Goal: Task Accomplishment & Management: Manage account settings

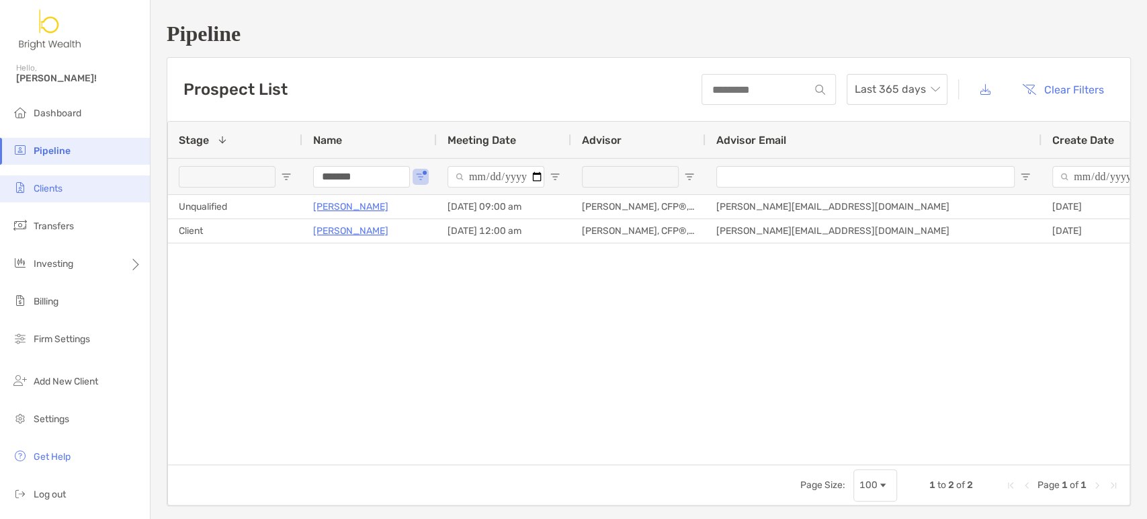
click at [85, 192] on li "Clients" at bounding box center [75, 188] width 150 height 27
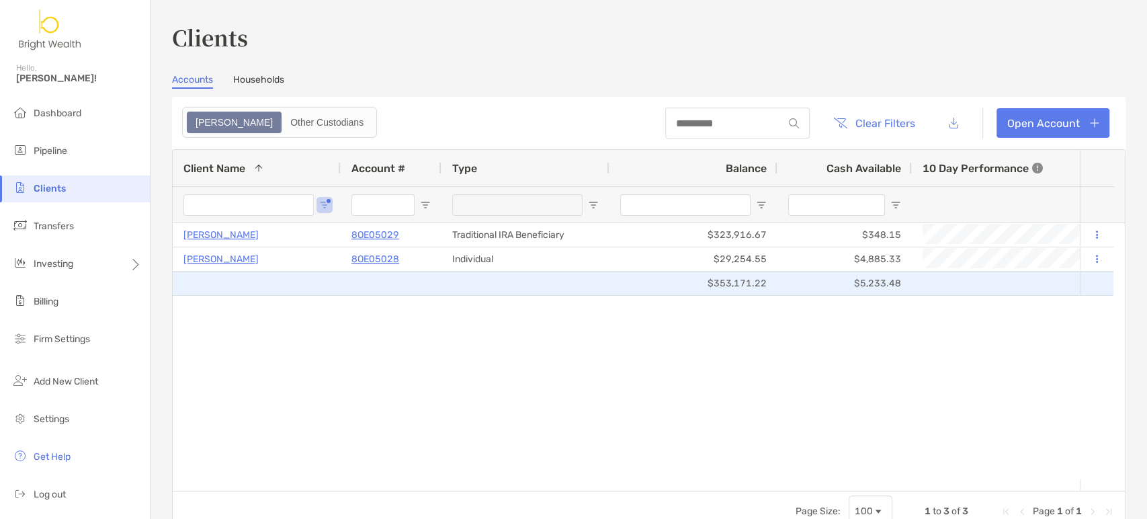
type input "******"
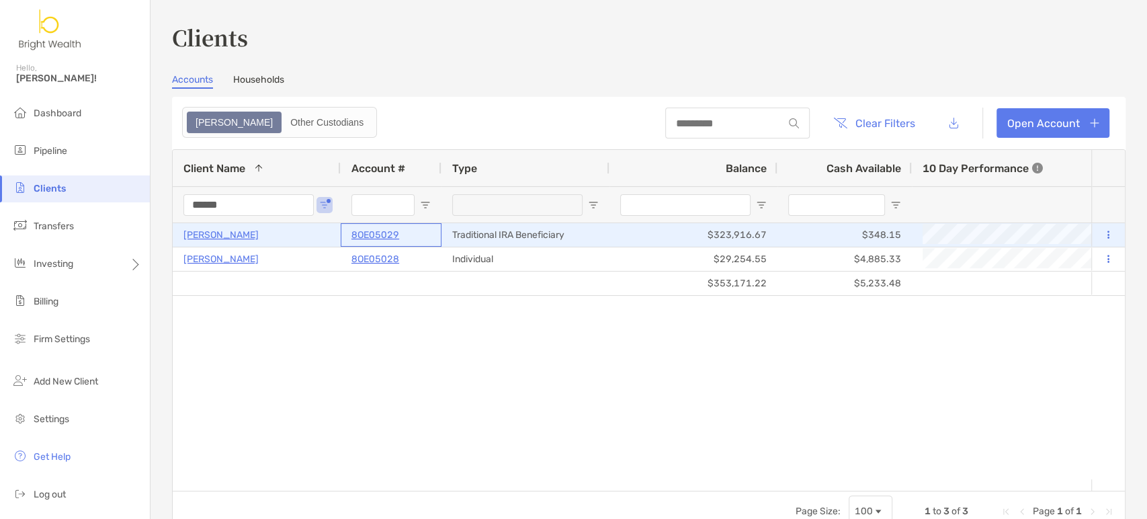
click at [375, 235] on p "8OE05029" at bounding box center [375, 234] width 48 height 17
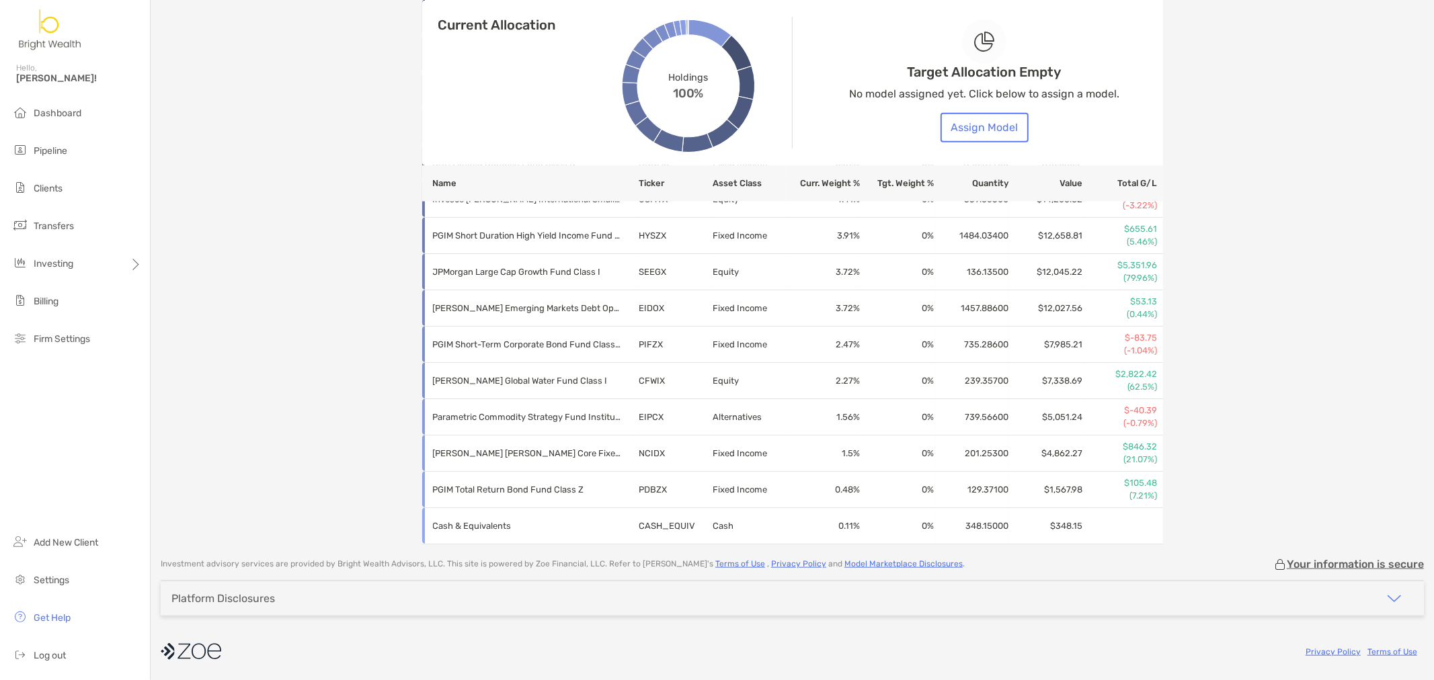
scroll to position [910, 0]
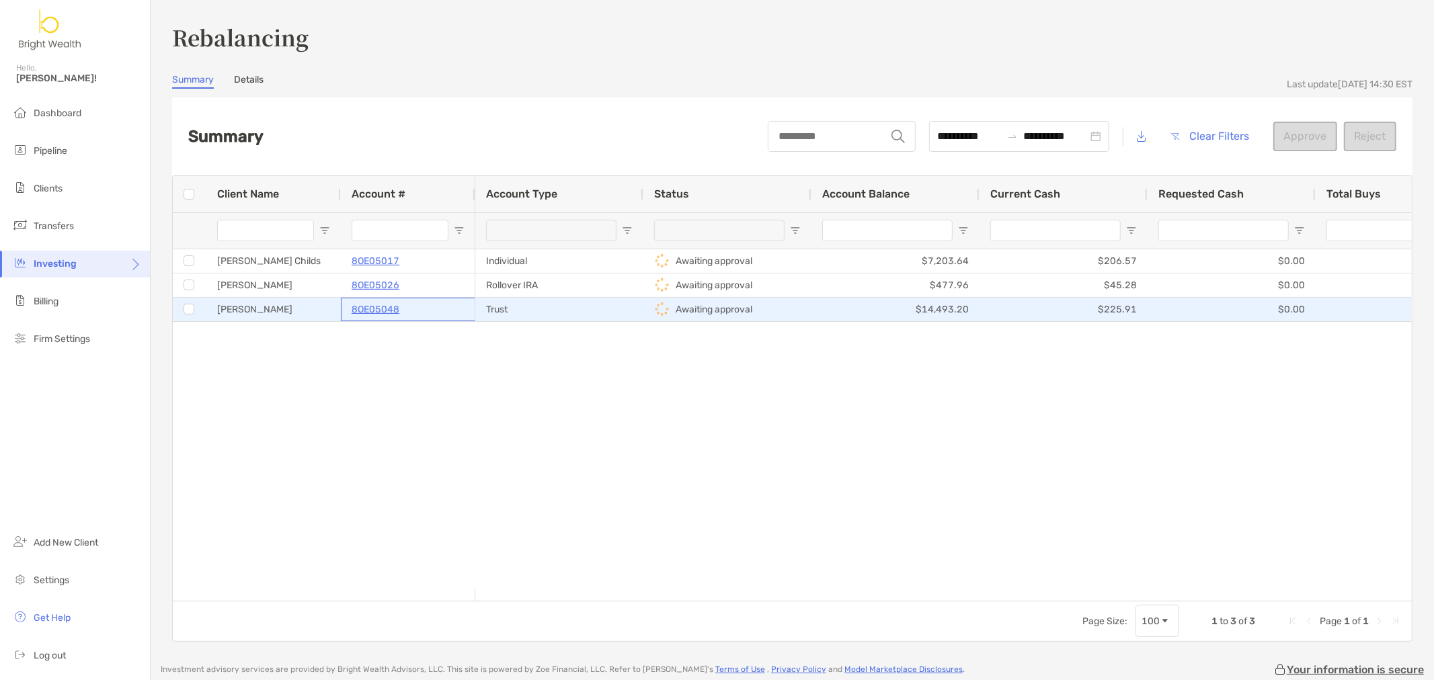
click at [381, 305] on p "8OE05048" at bounding box center [375, 309] width 48 height 17
click at [378, 306] on p "8OE05048" at bounding box center [375, 309] width 48 height 17
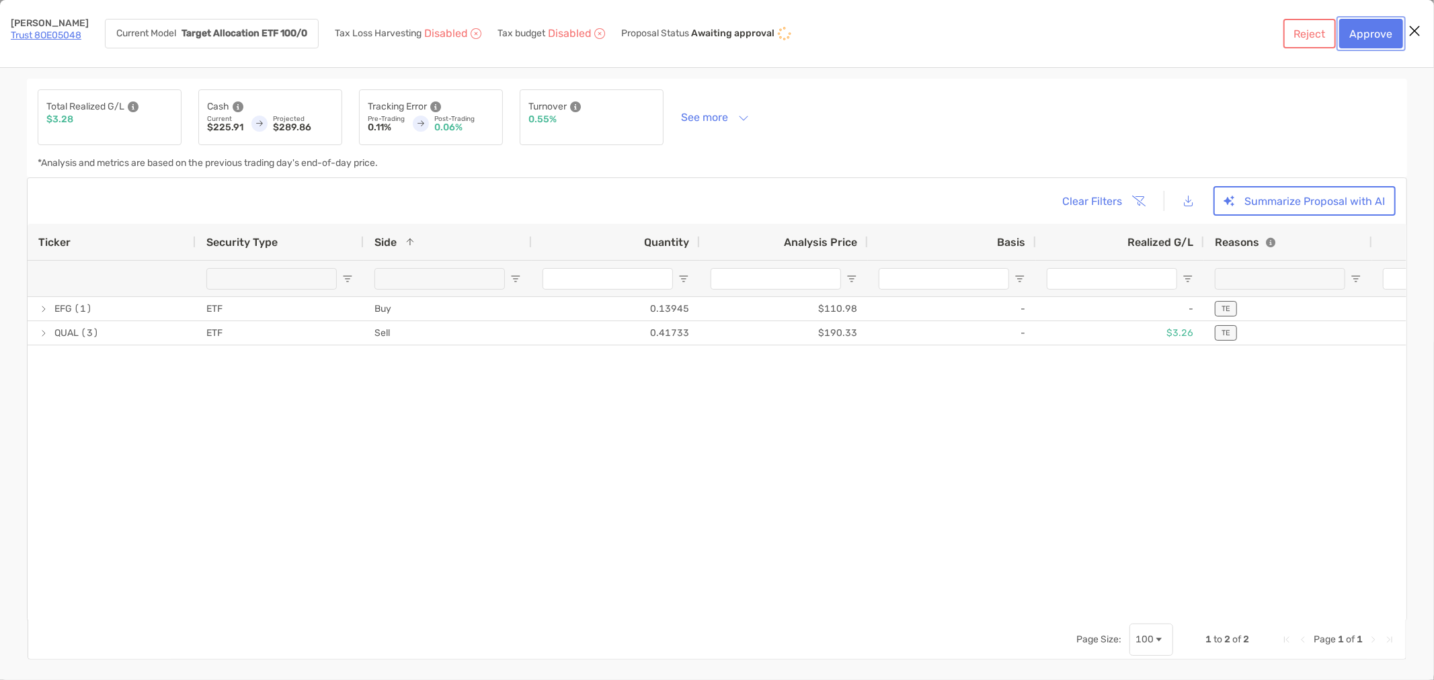
click at [1365, 25] on button "Approve" at bounding box center [1371, 34] width 64 height 30
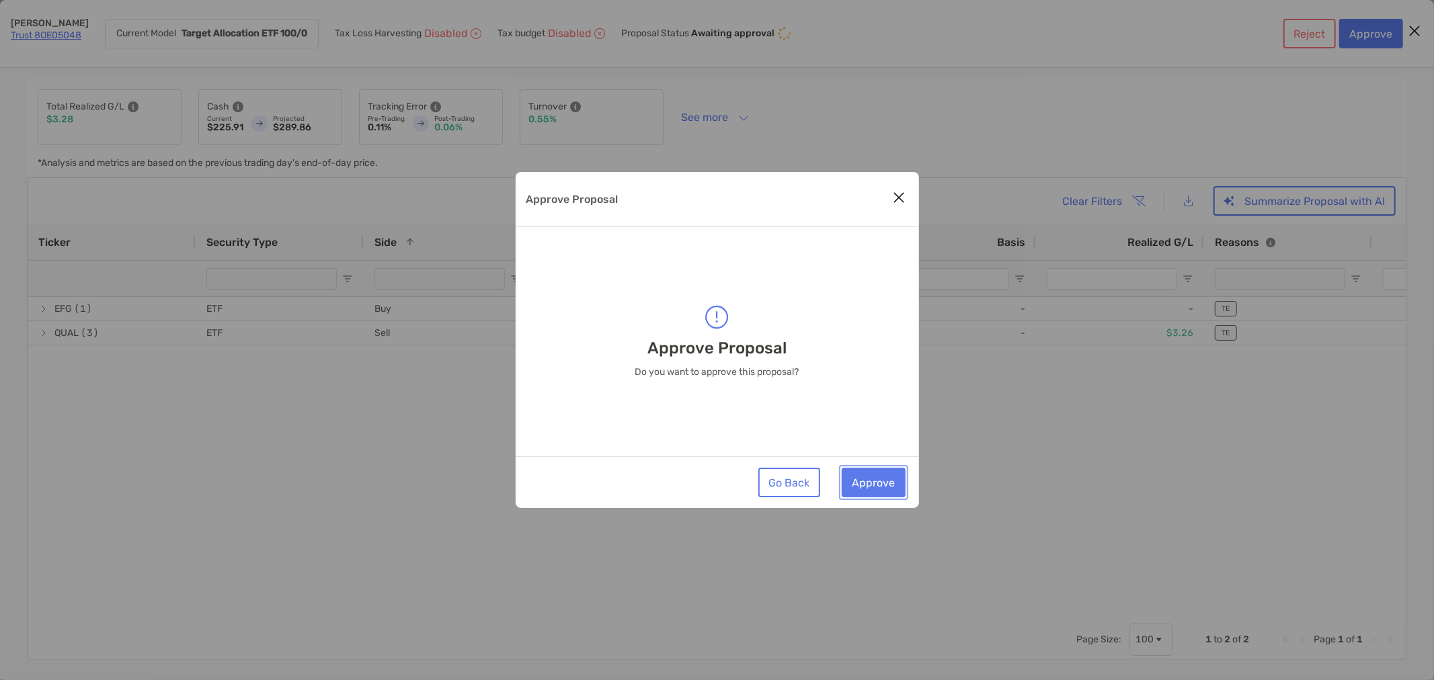
click at [878, 487] on button "Approve" at bounding box center [873, 483] width 64 height 30
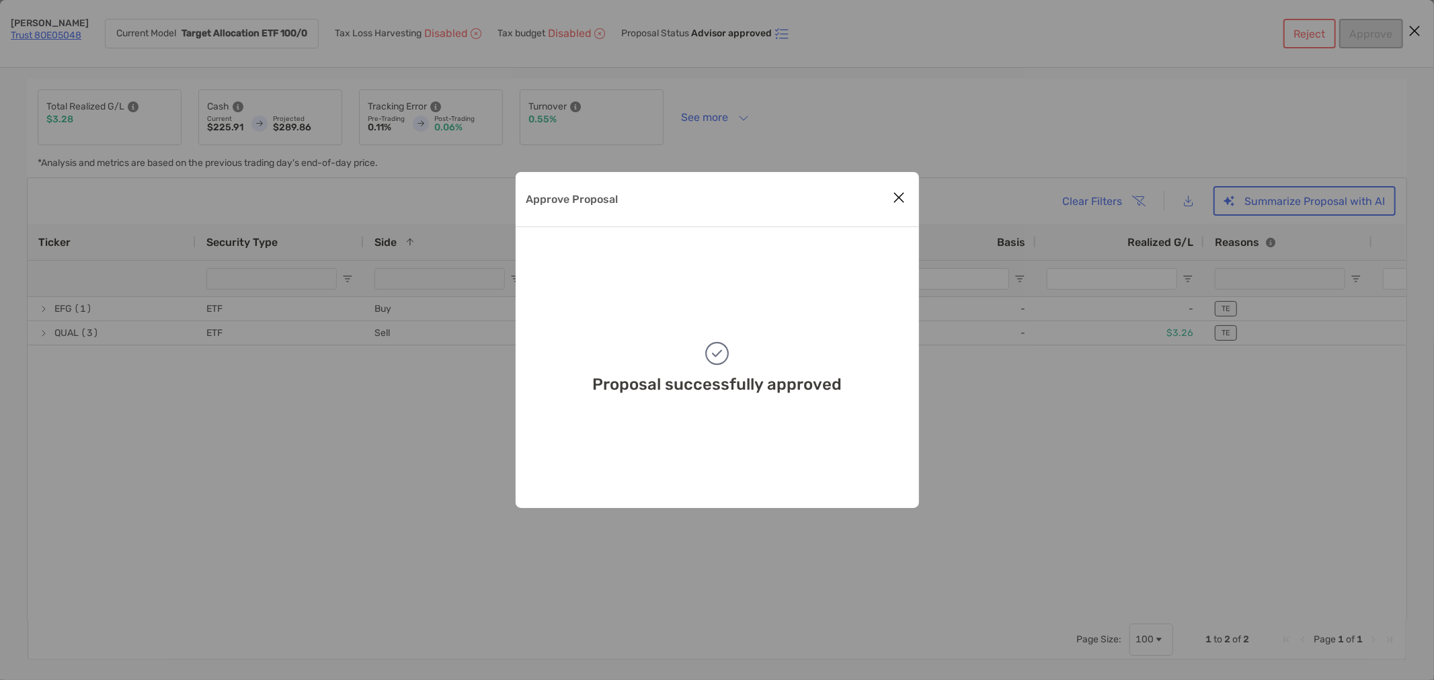
click at [895, 202] on icon "Close modal" at bounding box center [899, 198] width 12 height 16
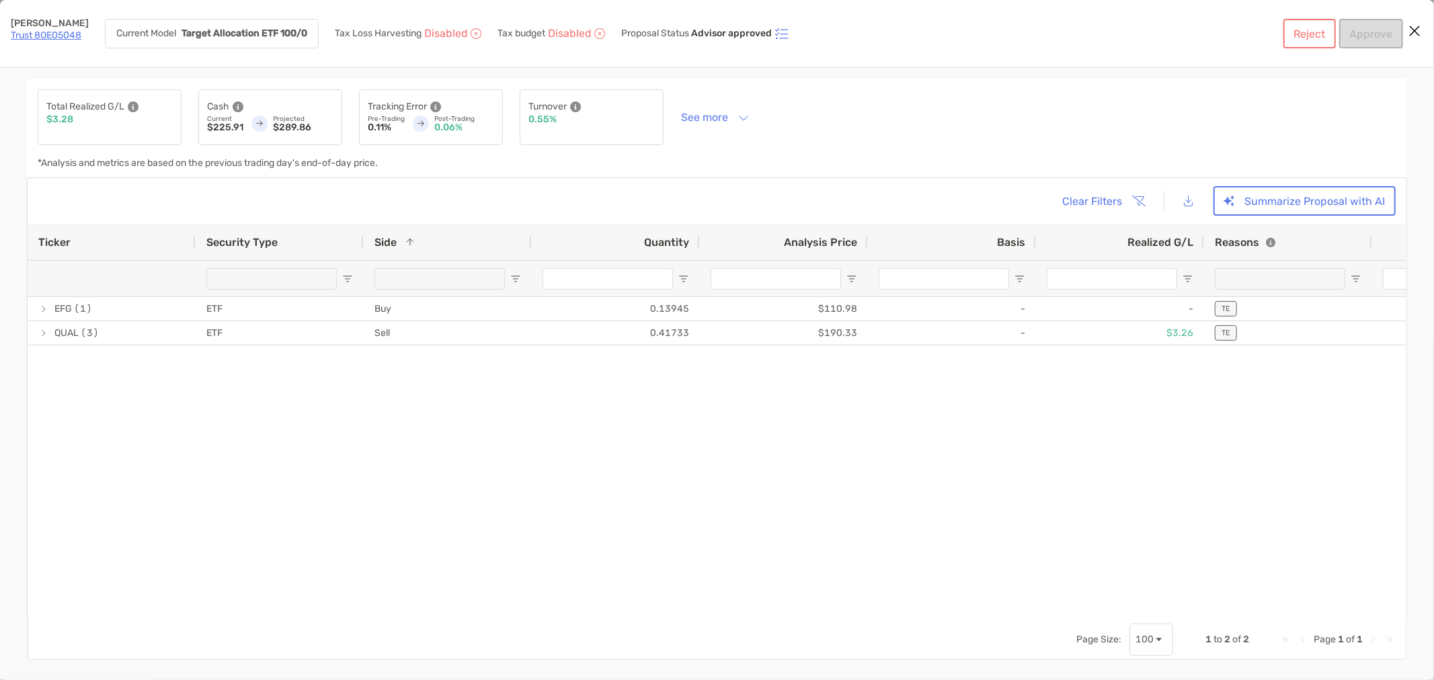
click at [43, 37] on link "Trust 8OE05048" at bounding box center [46, 35] width 71 height 11
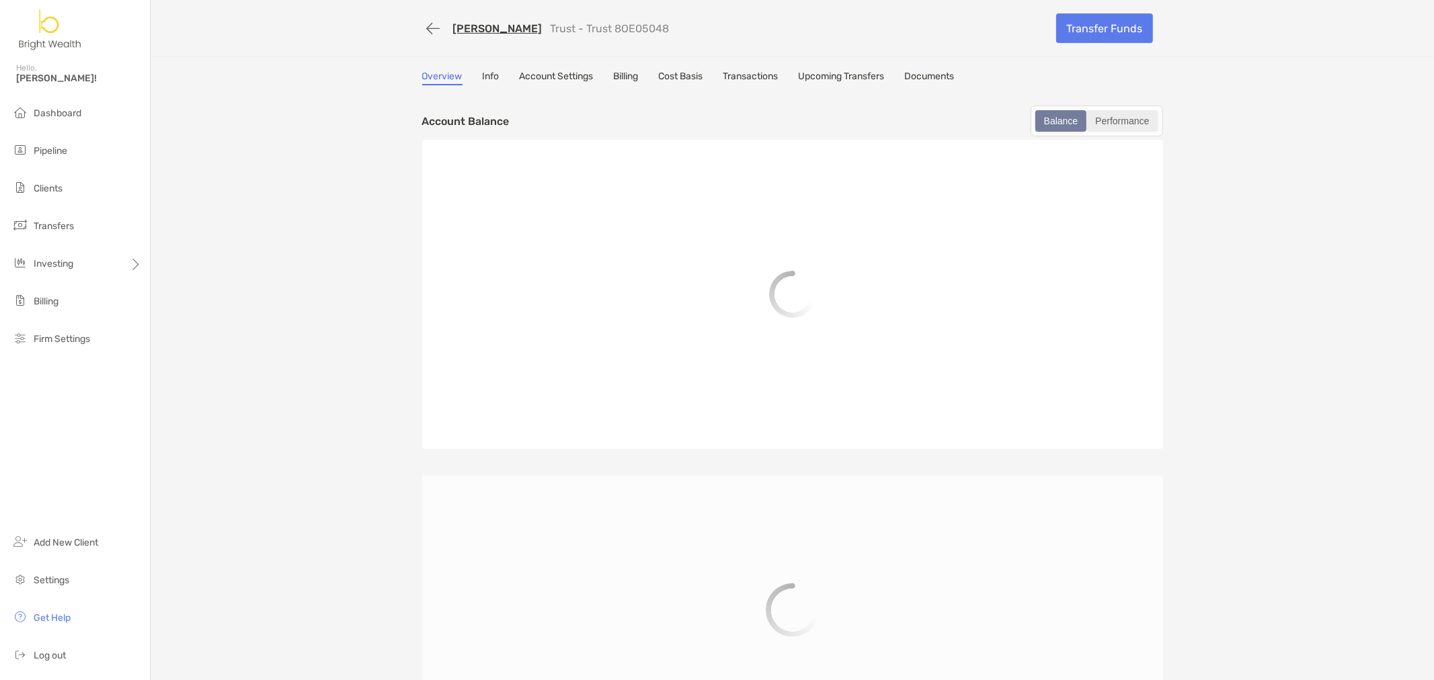
click at [1117, 120] on div "Performance" at bounding box center [1121, 121] width 69 height 19
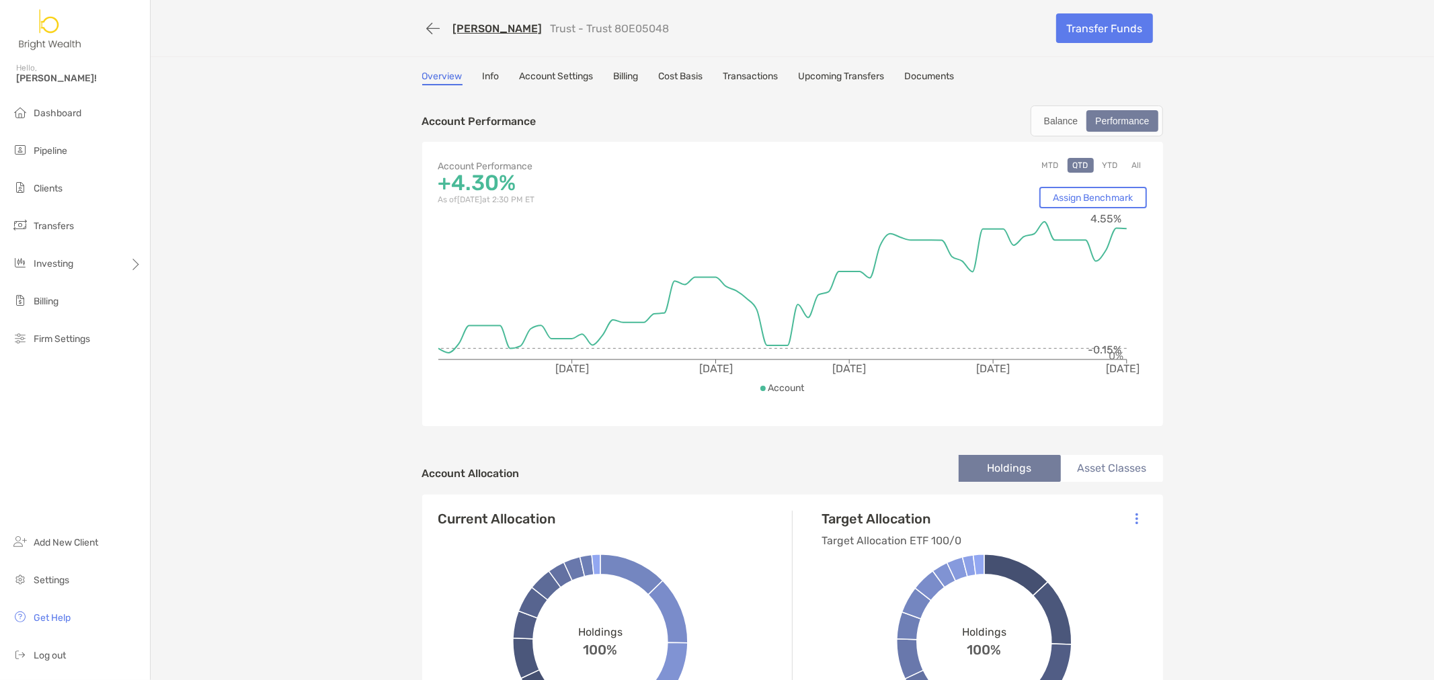
click at [1100, 163] on button "YTD" at bounding box center [1110, 165] width 26 height 15
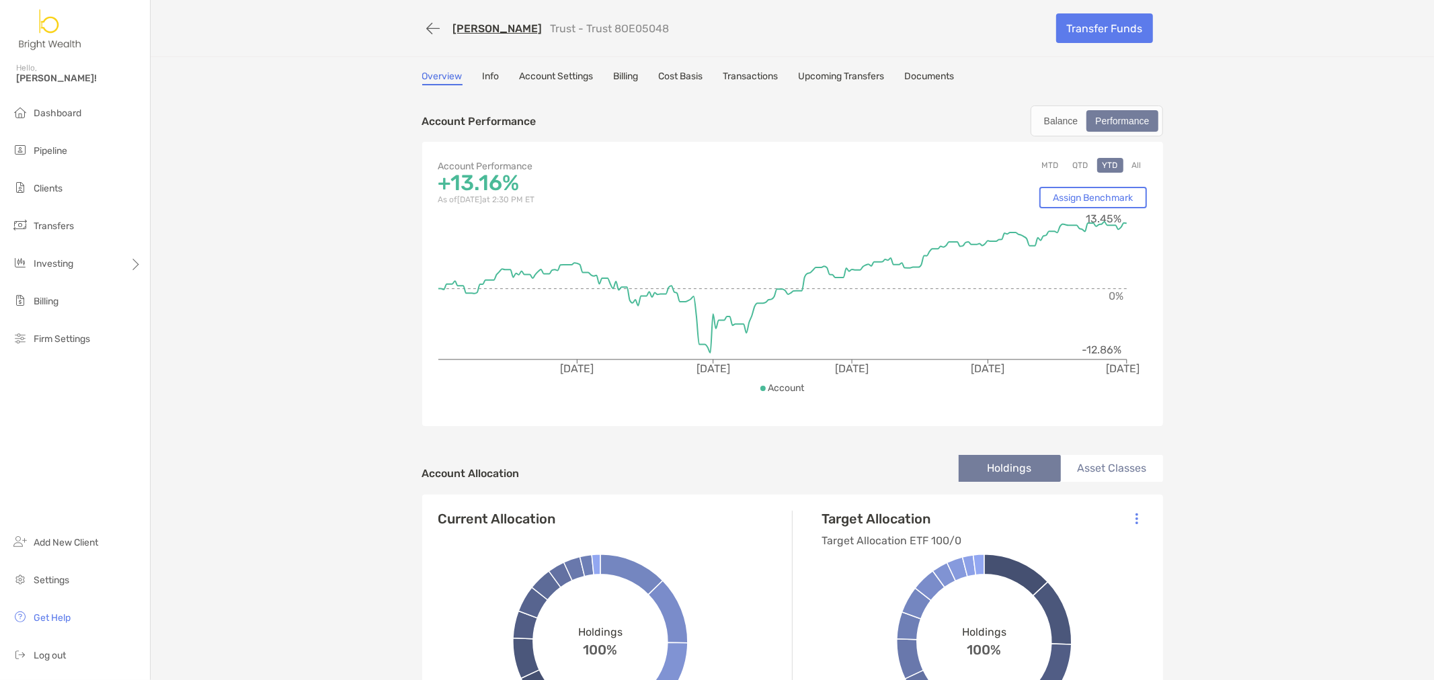
click at [1132, 159] on button "All" at bounding box center [1136, 165] width 20 height 15
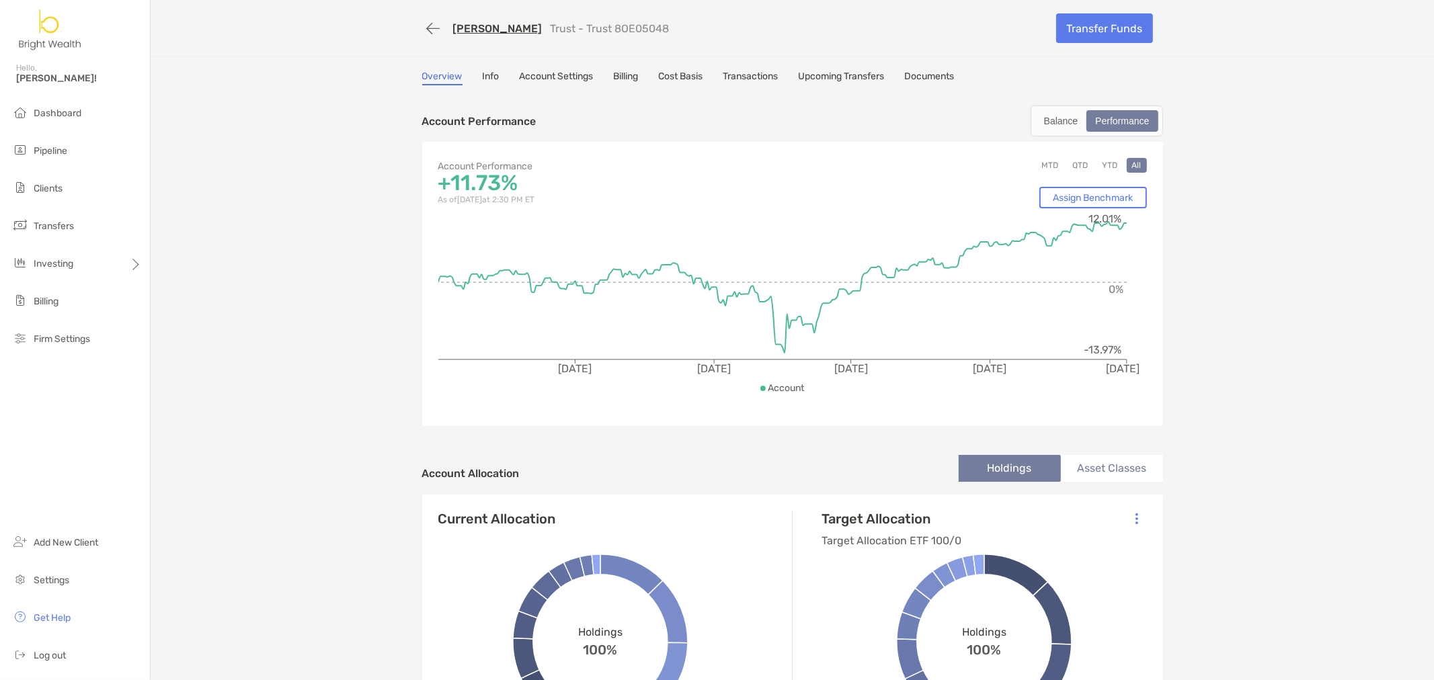
click at [1108, 164] on button "YTD" at bounding box center [1110, 165] width 26 height 15
